Goal: Information Seeking & Learning: Check status

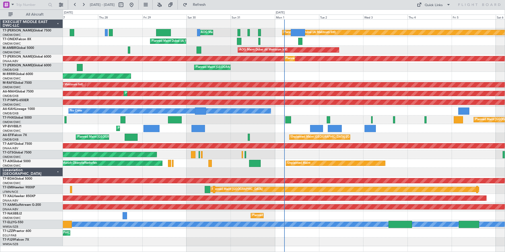
click at [112, 43] on div "Planned Maint Dubai (Al Maktoum Intl) Planned Maint [GEOGRAPHIC_DATA] (Al Makto…" at bounding box center [284, 41] width 442 height 9
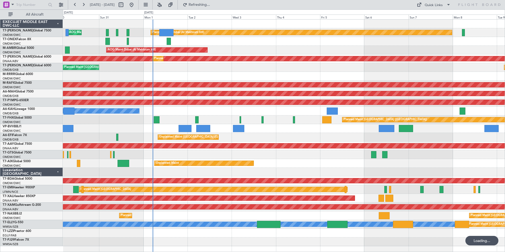
click at [345, 194] on div "Planned Maint Dubai (Al Maktoum Intl) AOG Maint [GEOGRAPHIC_DATA] (Al Maktoum I…" at bounding box center [284, 133] width 442 height 227
click at [239, 114] on div "No Crew" at bounding box center [284, 111] width 442 height 9
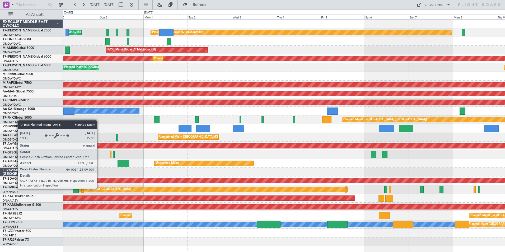
click at [99, 188] on div "Planned Maint [GEOGRAPHIC_DATA]" at bounding box center [106, 190] width 50 height 8
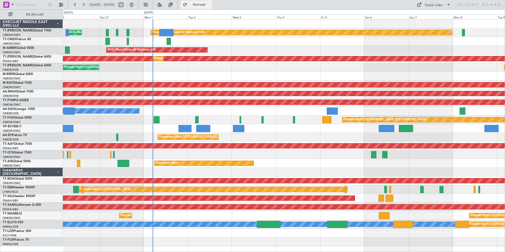
click at [206, 5] on span "Refresh" at bounding box center [199, 5] width 22 height 4
